Goal: Use online tool/utility: Utilize a website feature to perform a specific function

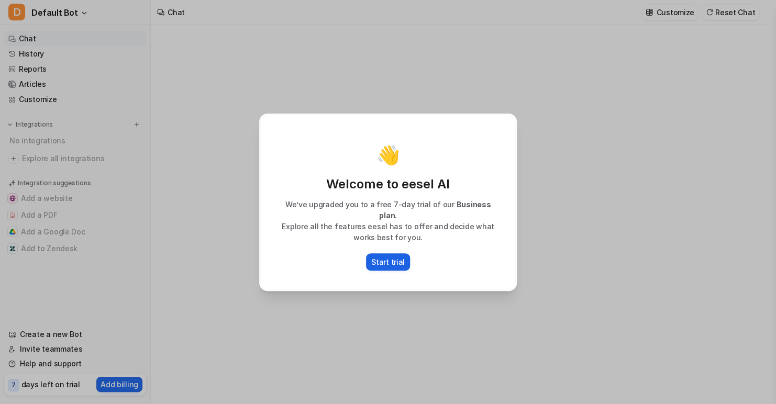
type textarea "**********"
click at [391, 260] on p "Start trial" at bounding box center [388, 262] width 34 height 11
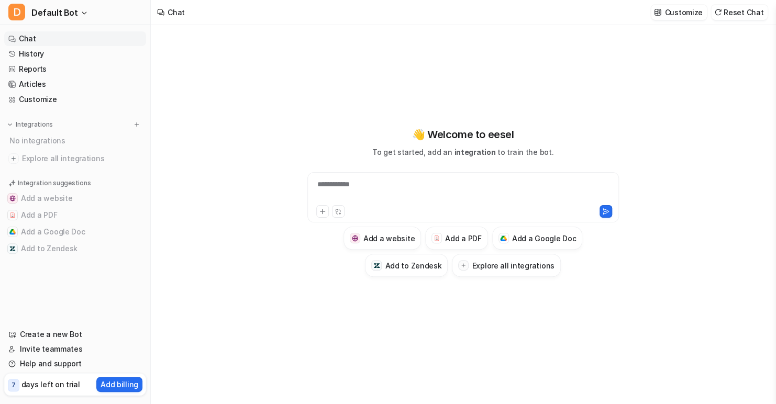
click at [422, 153] on p "To get started, add an integration to train the bot." at bounding box center [462, 152] width 181 height 11
click at [487, 153] on span "integration" at bounding box center [474, 152] width 41 height 9
